Goal: Understand process/instructions

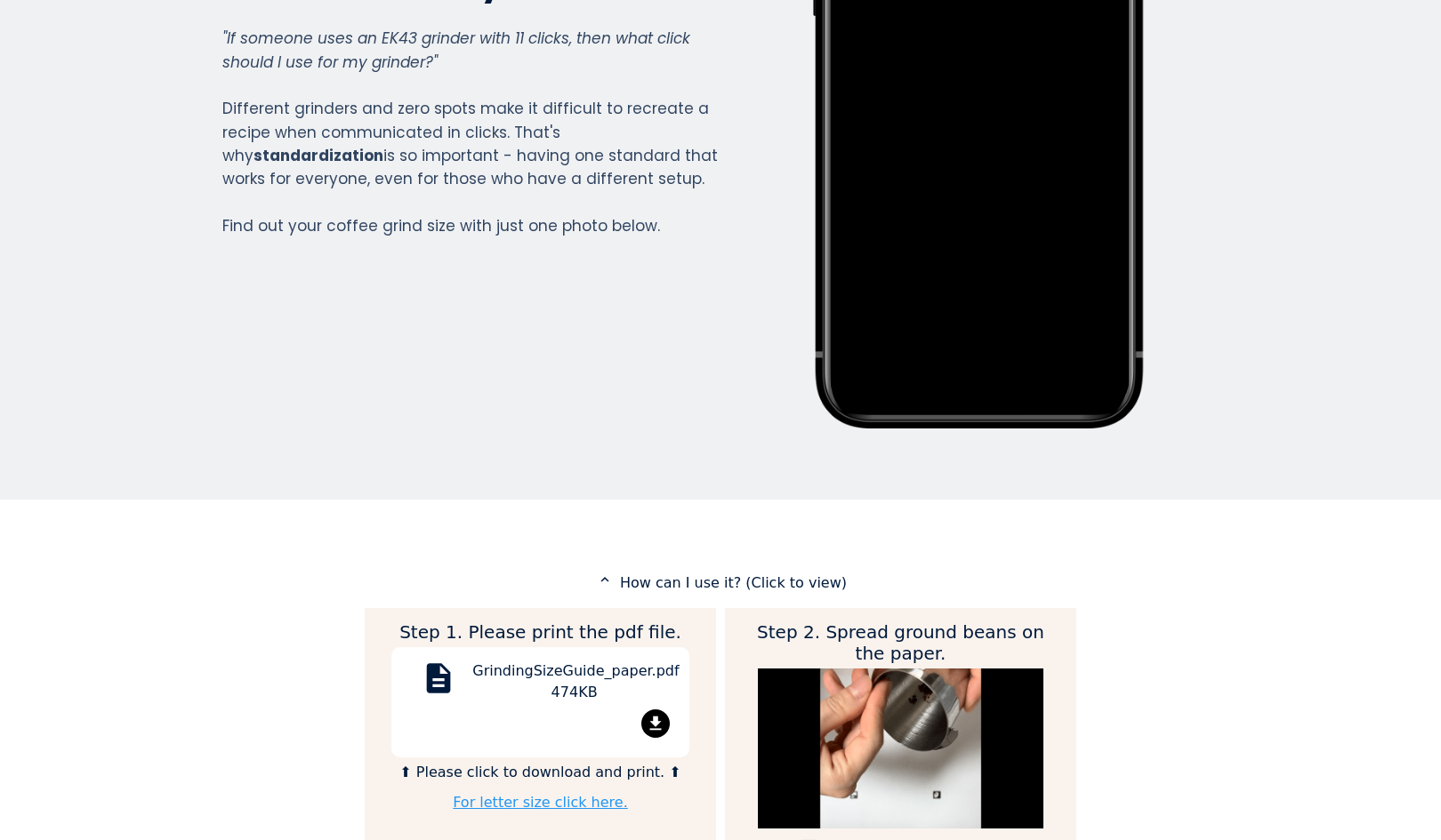
scroll to position [474, 0]
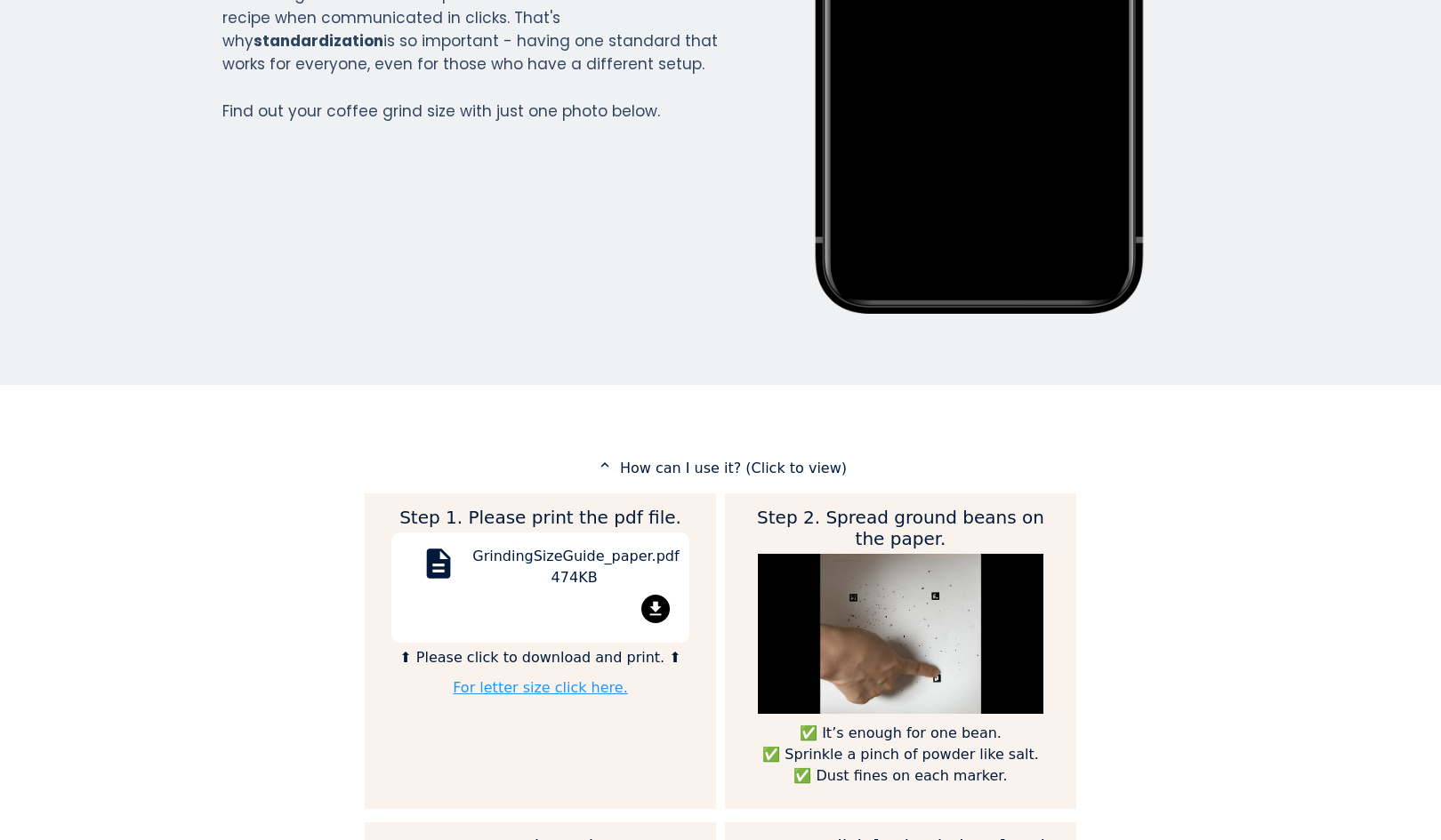
click at [652, 600] on mat-icon "file_download" at bounding box center [655, 609] width 29 height 29
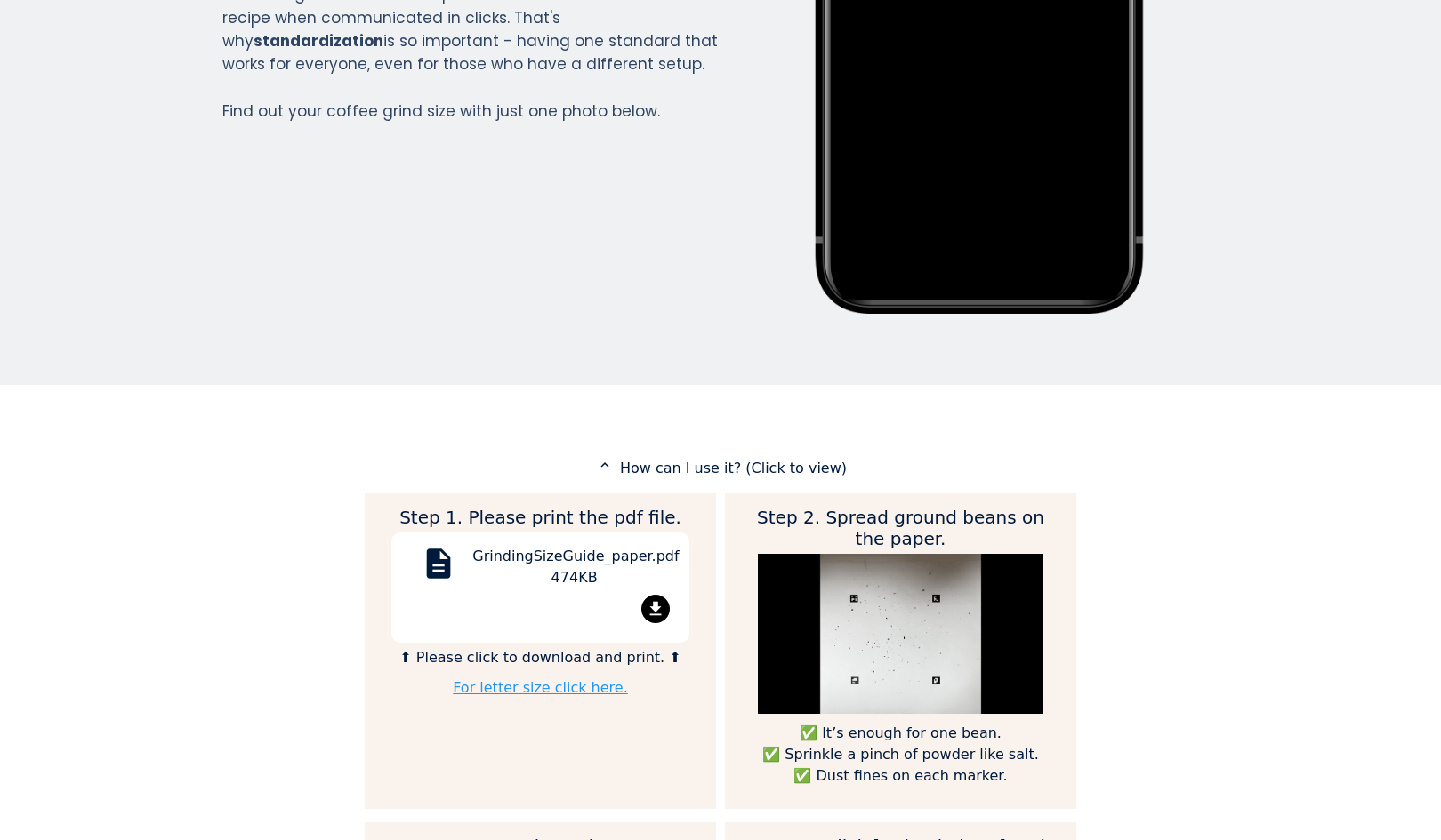
click at [584, 689] on link "For letter size click here." at bounding box center [540, 688] width 176 height 17
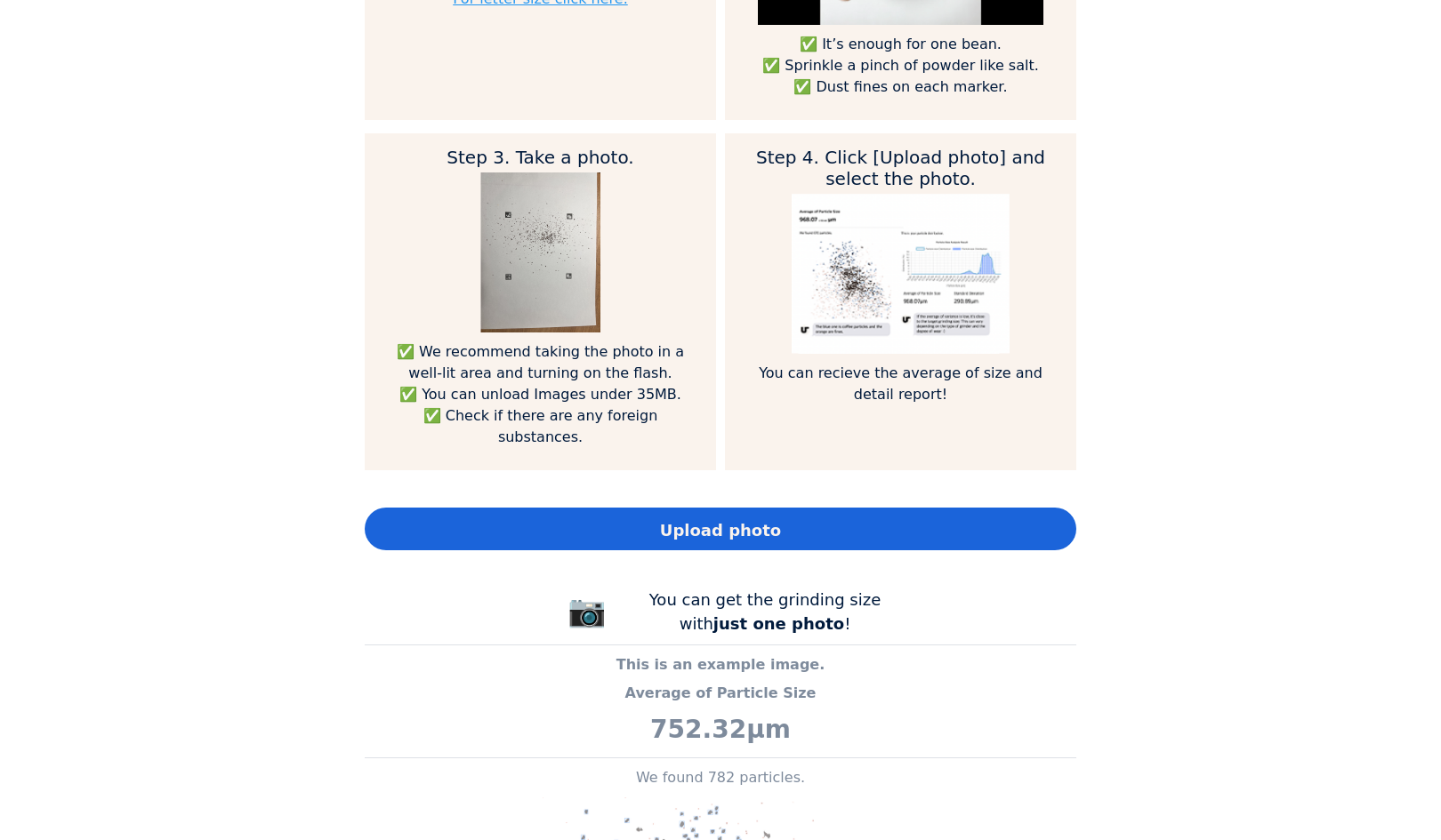
scroll to position [1161, 0]
click at [983, 510] on div "Upload photo" at bounding box center [720, 529] width 711 height 42
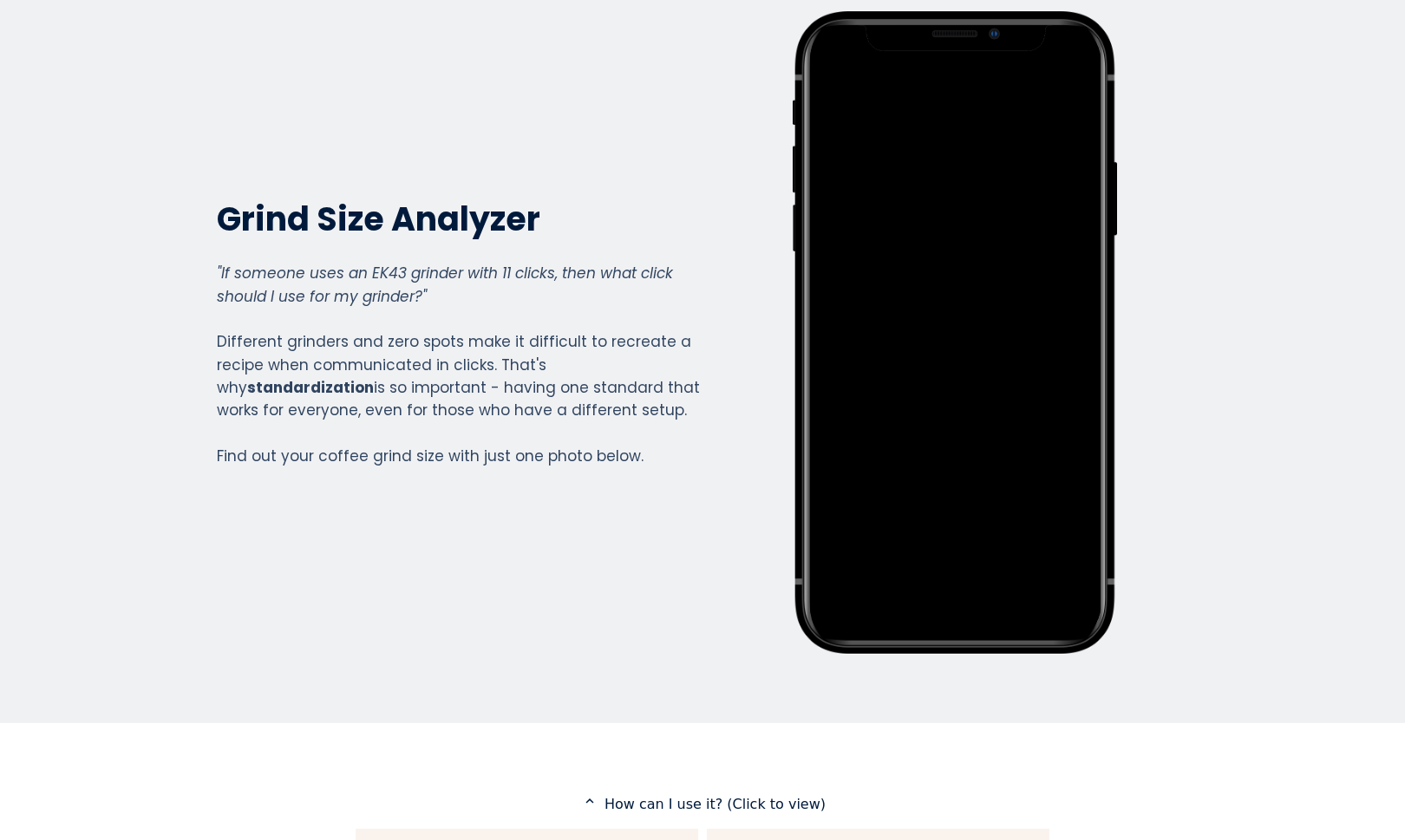
scroll to position [0, 0]
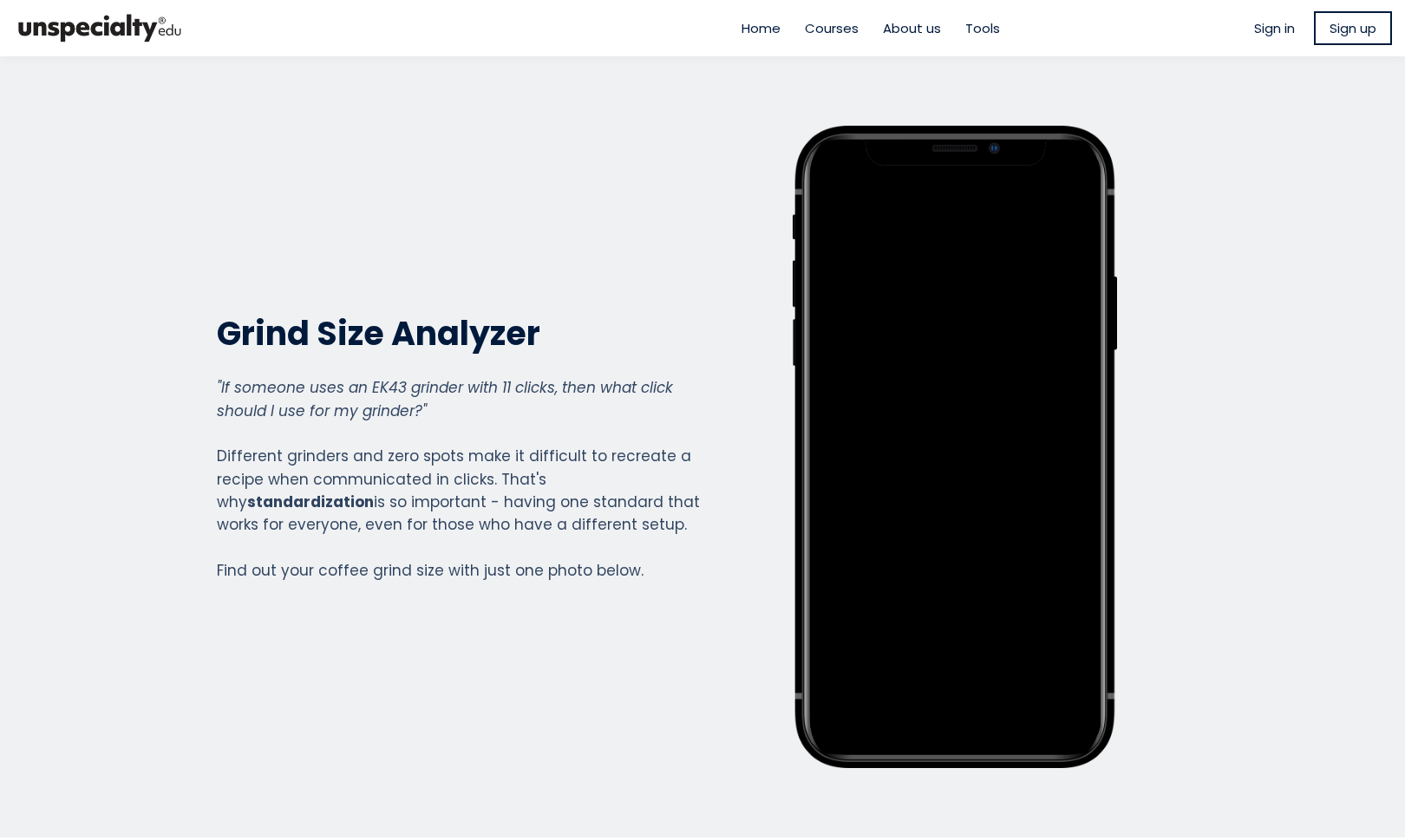
click at [1343, 24] on span "Sign up" at bounding box center [1353, 27] width 47 height 20
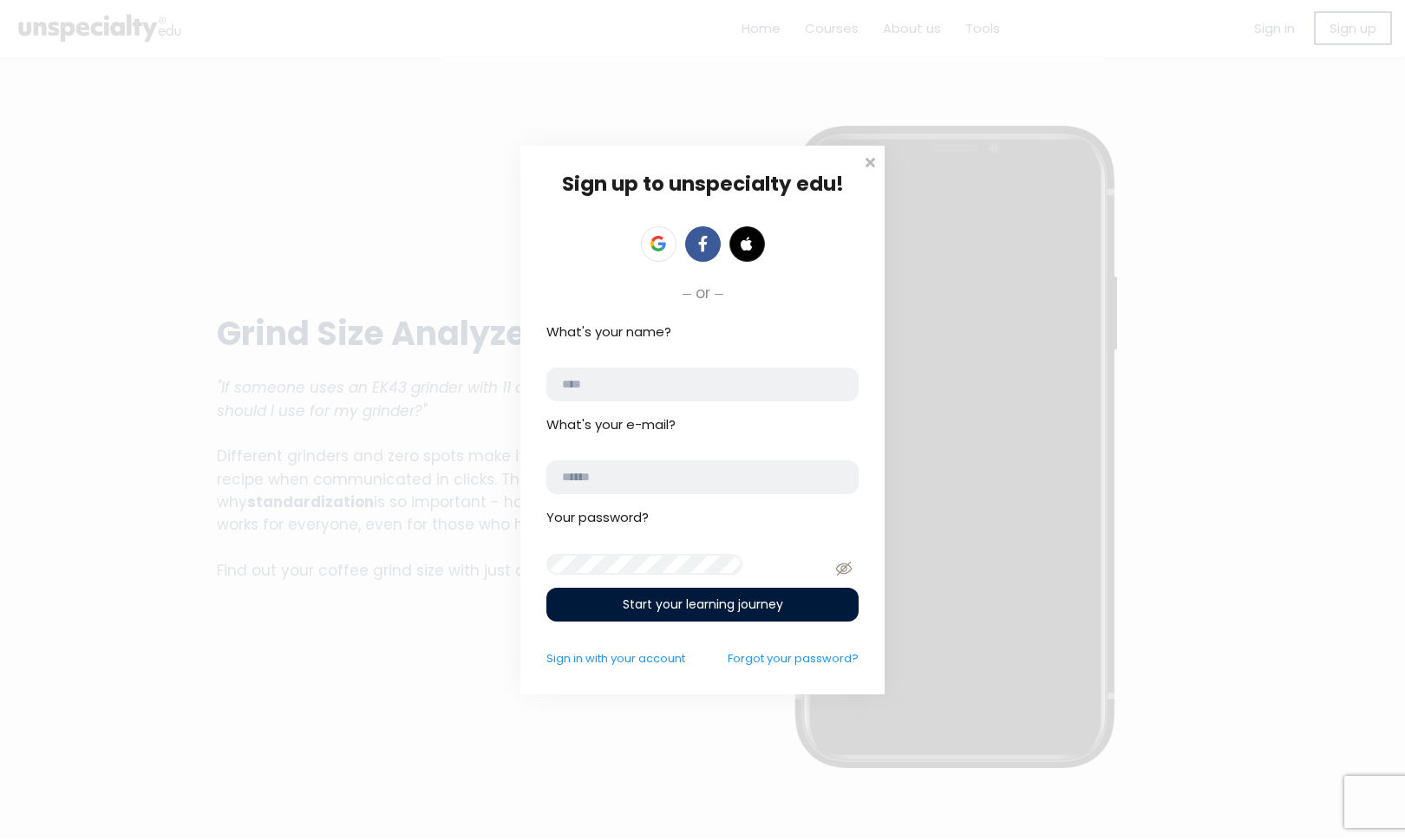
click at [655, 239] on icon at bounding box center [658, 243] width 16 height 16
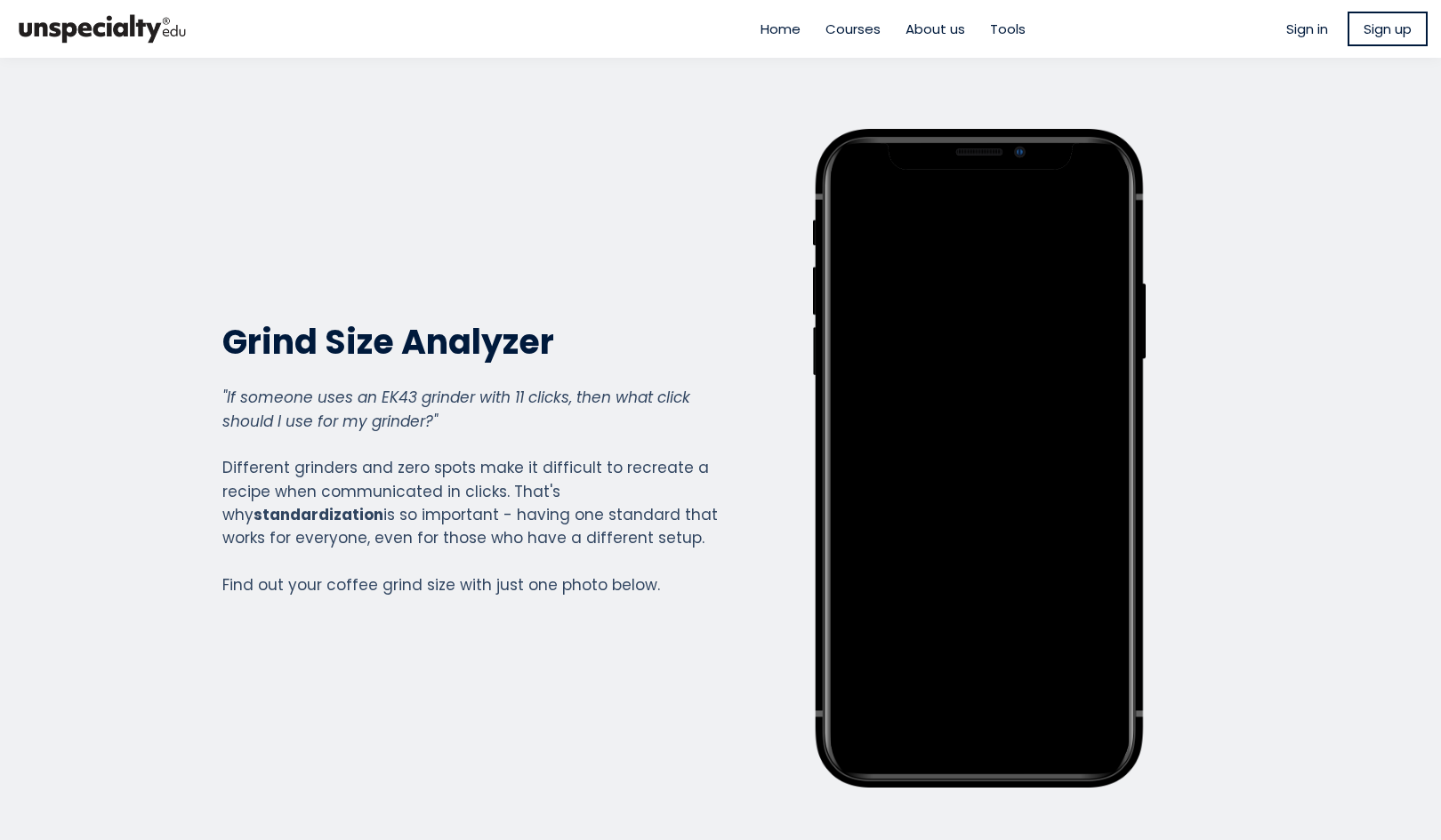
scroll to position [1967, 711]
click at [1001, 31] on span "Tools" at bounding box center [1007, 28] width 35 height 20
click at [774, 26] on span "Home" at bounding box center [780, 28] width 40 height 20
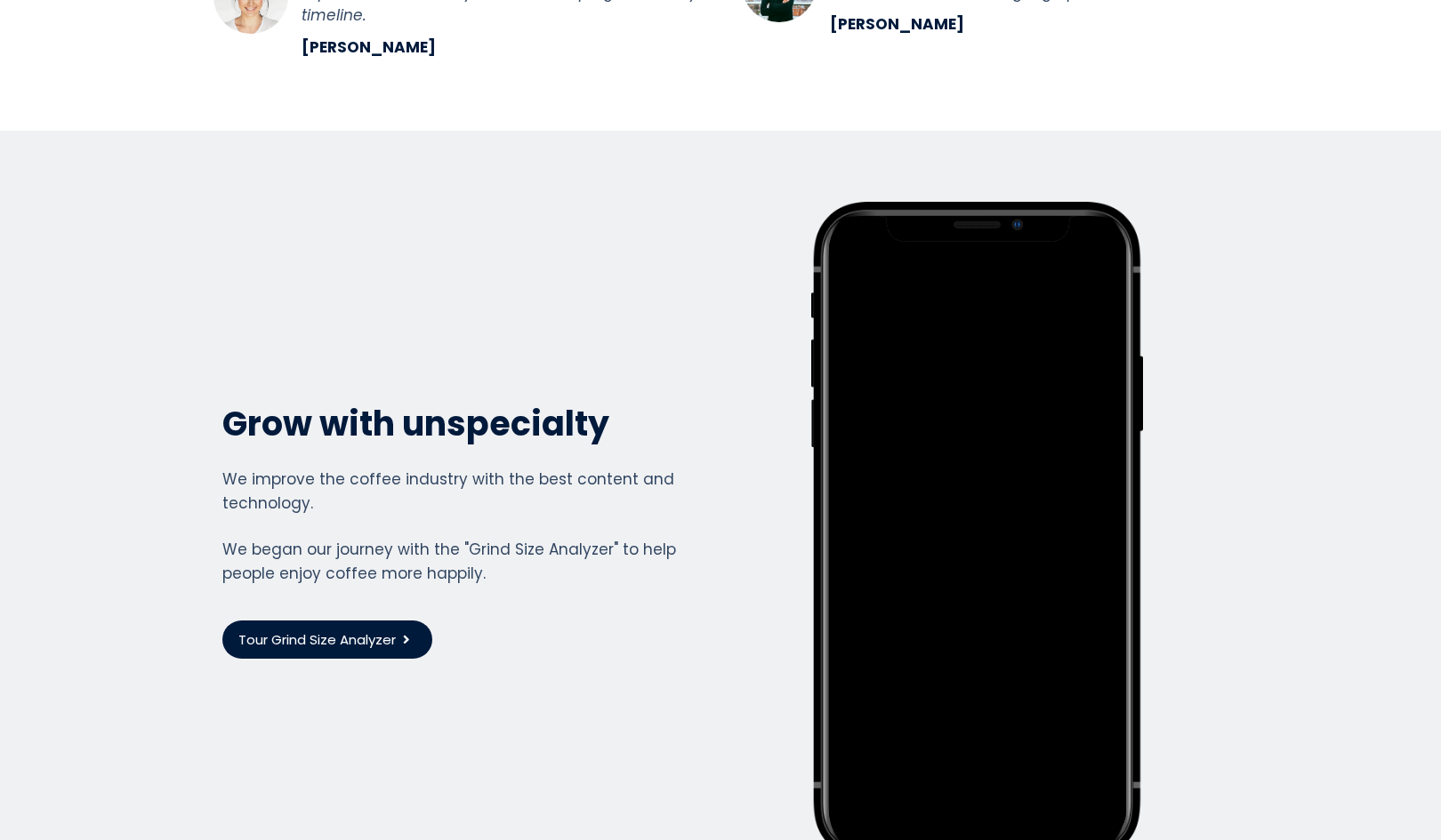
scroll to position [4696, 0]
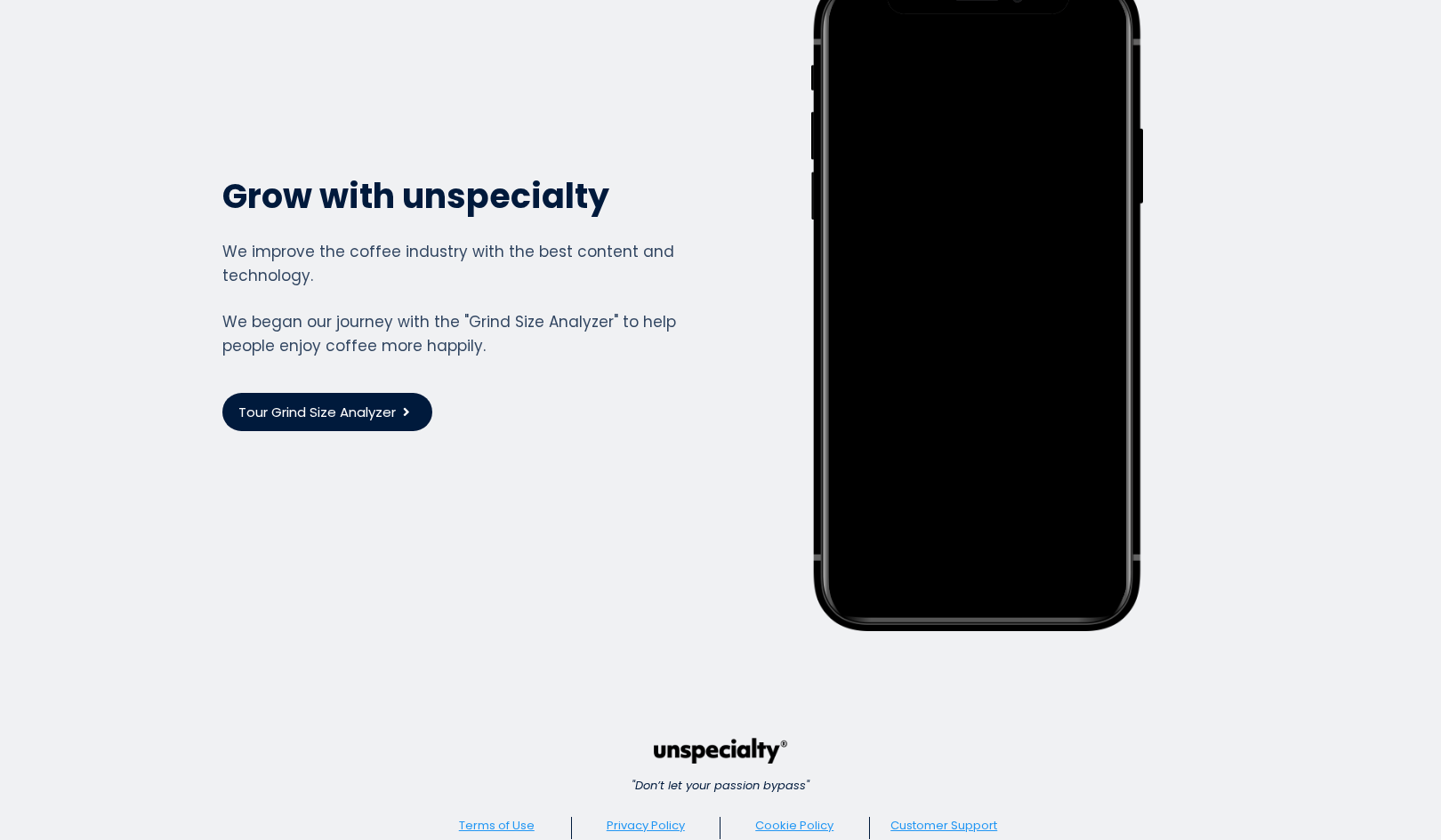
click at [386, 402] on span "Tour Grind Size Analyzer" at bounding box center [317, 411] width 157 height 20
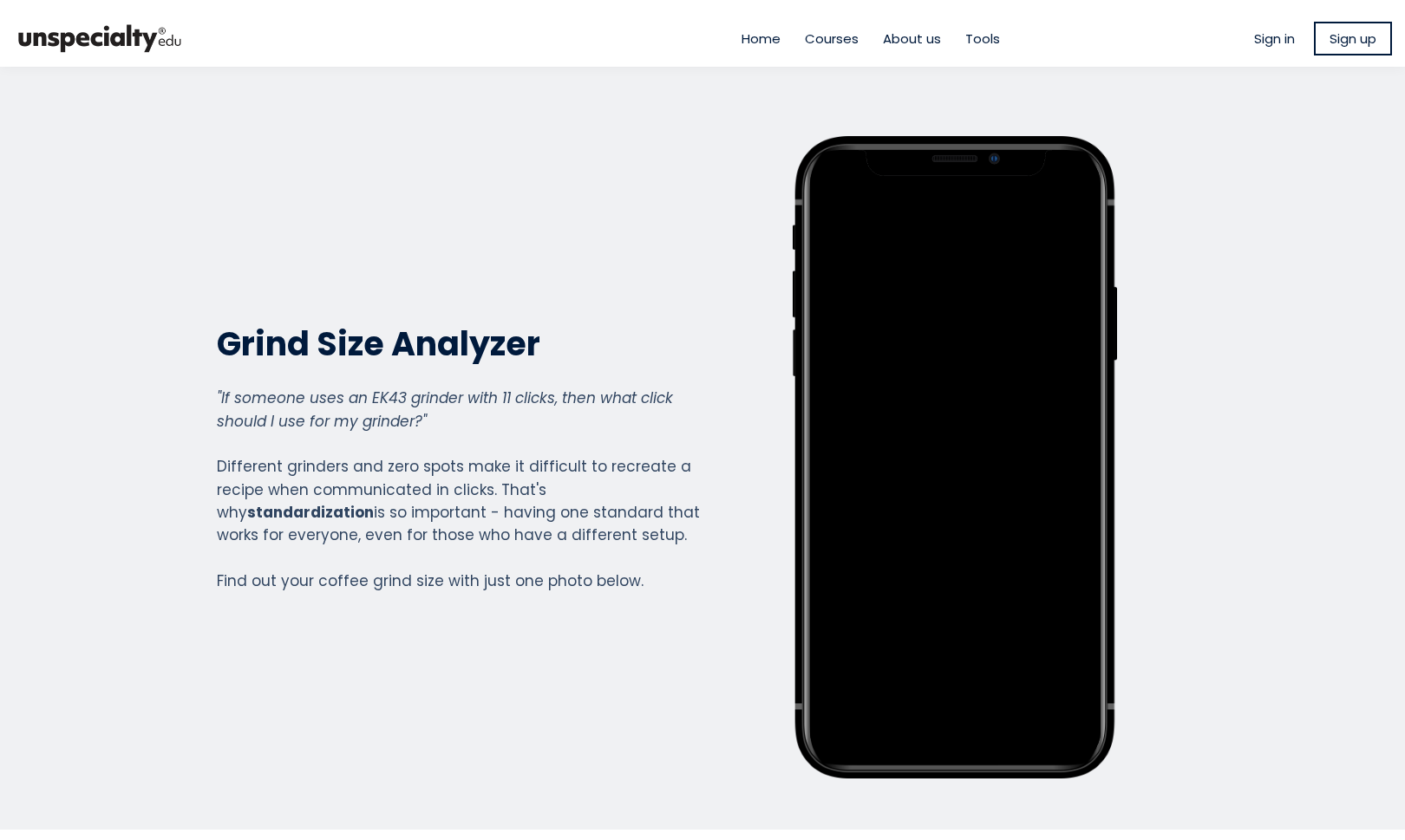
scroll to position [1919, 693]
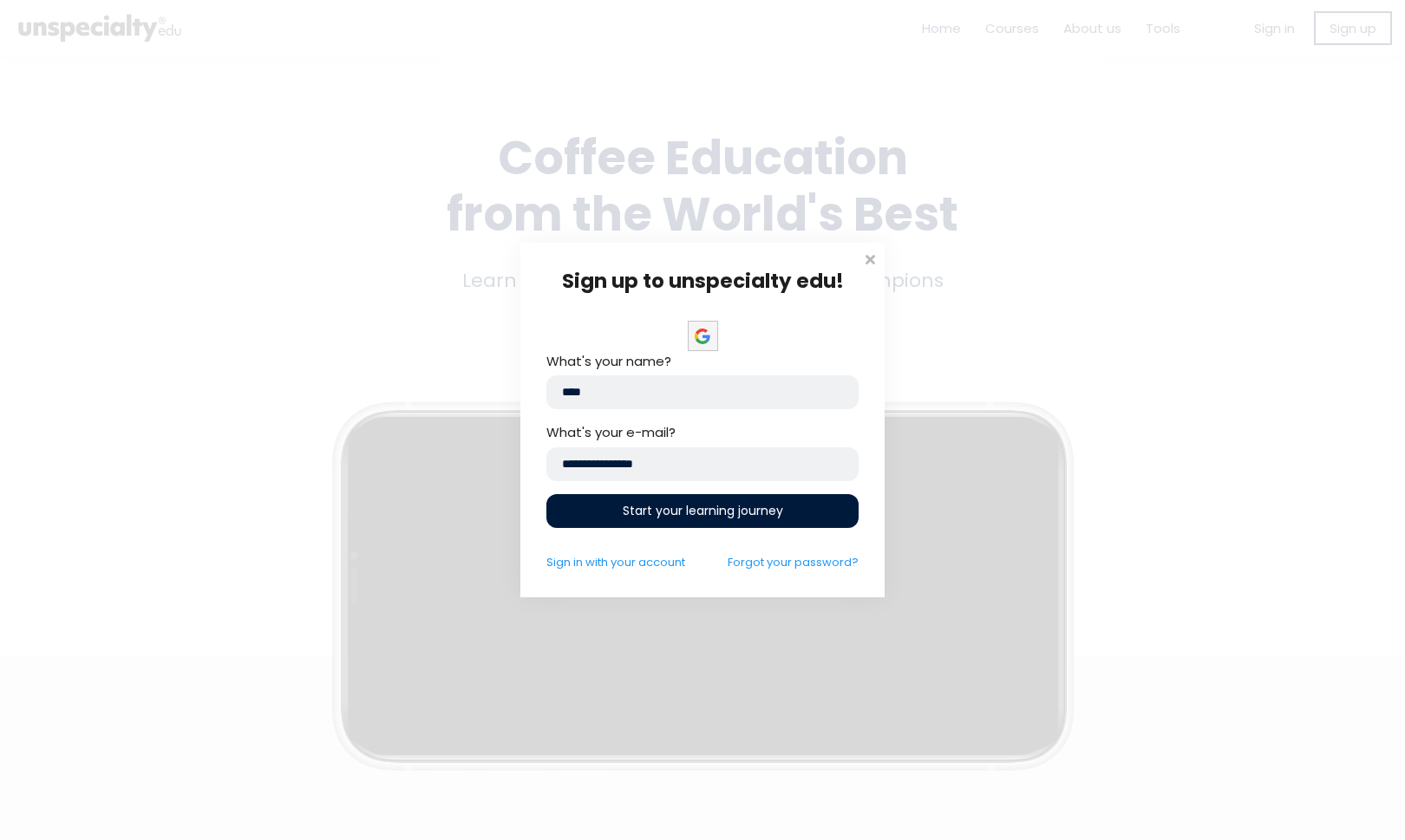
click at [736, 514] on span "Start your learning journey" at bounding box center [702, 511] width 160 height 18
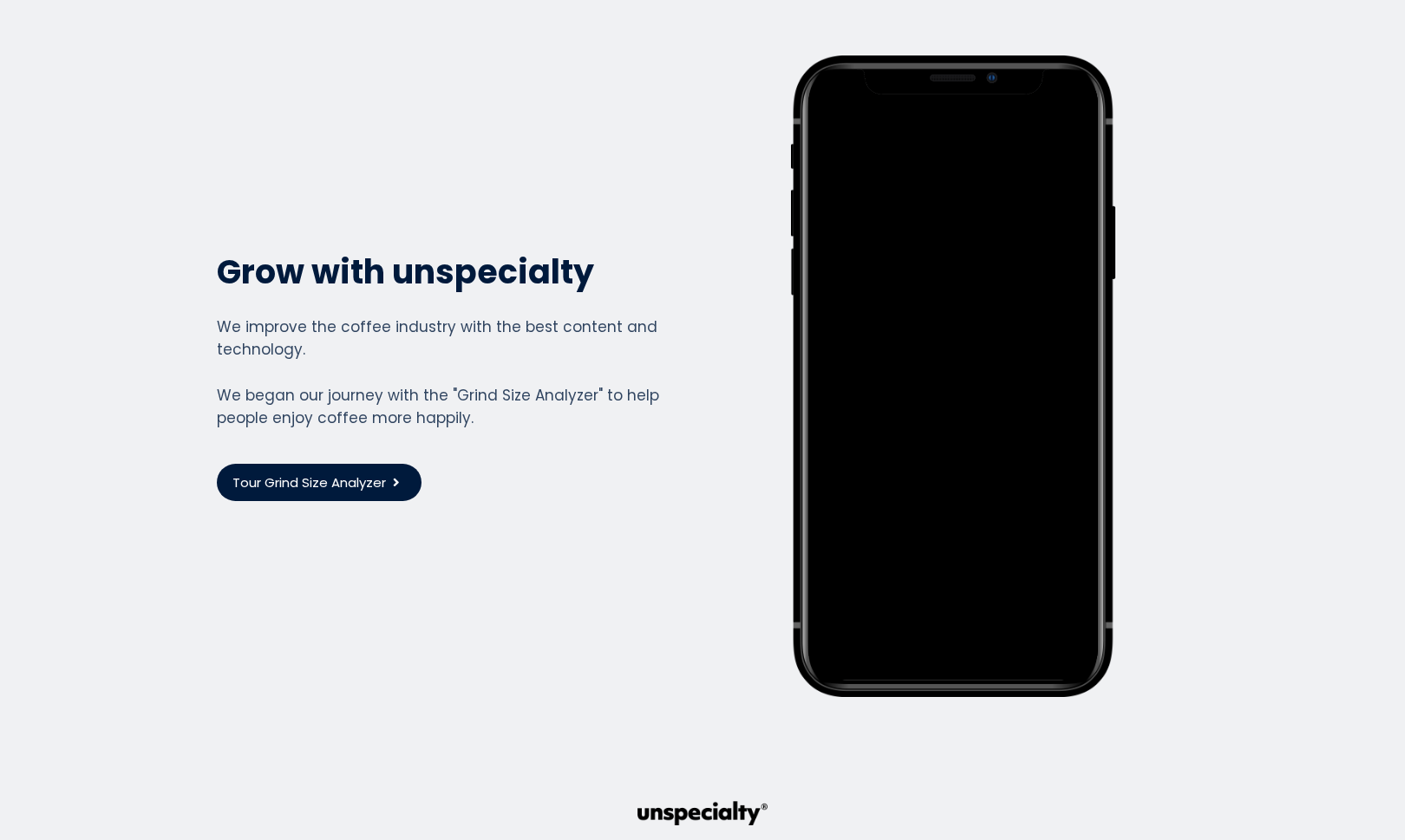
scroll to position [4777, 0]
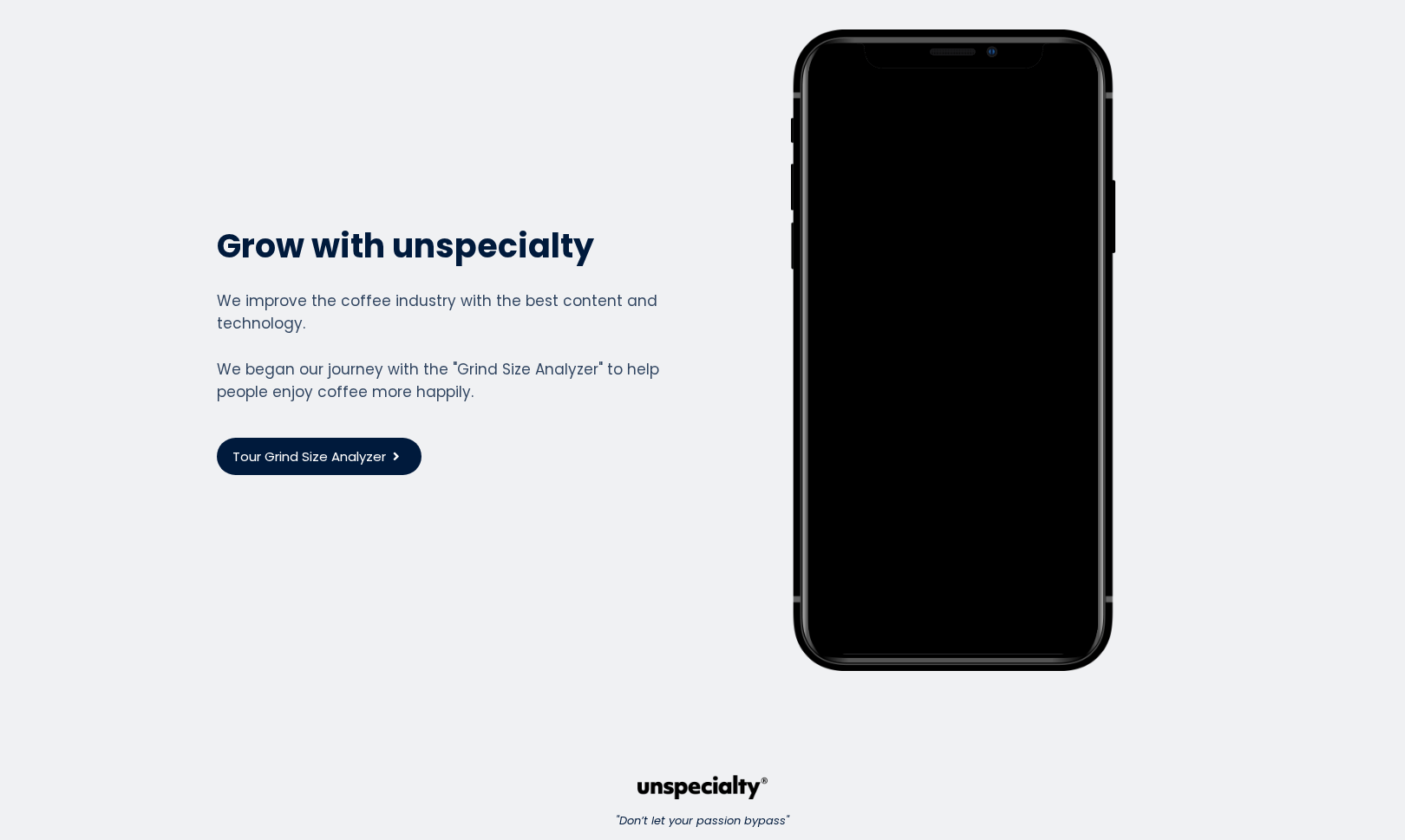
click at [333, 446] on span "Tour Grind Size Analyzer" at bounding box center [309, 456] width 153 height 20
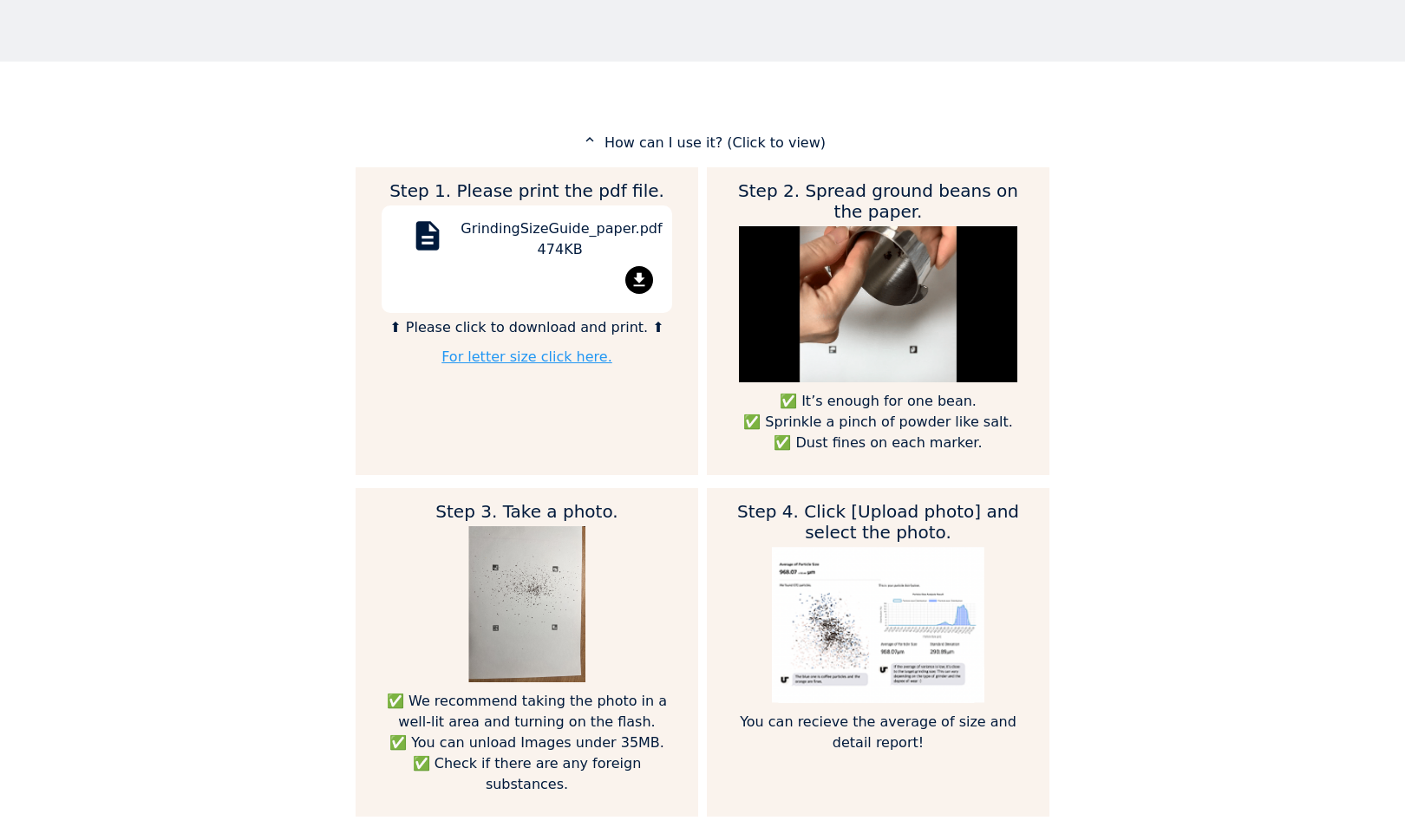
scroll to position [766, 0]
